Goal: Obtain resource: Obtain resource

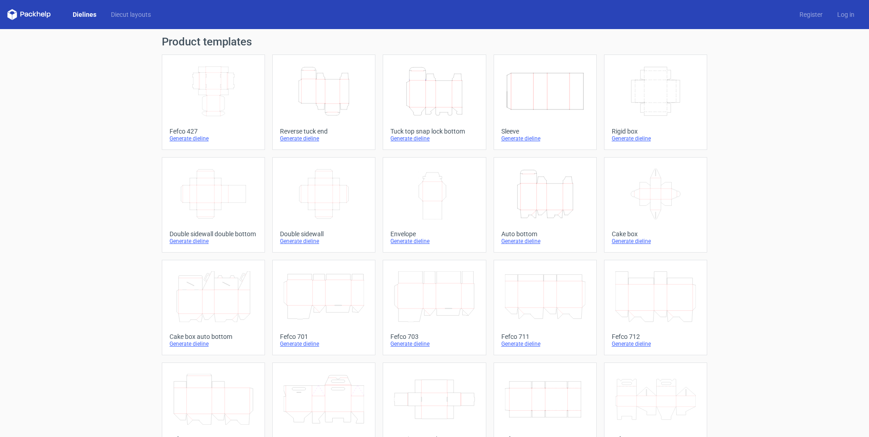
click at [300, 183] on icon "Width Depth Height" at bounding box center [324, 194] width 80 height 51
